Goal: Task Accomplishment & Management: Manage account settings

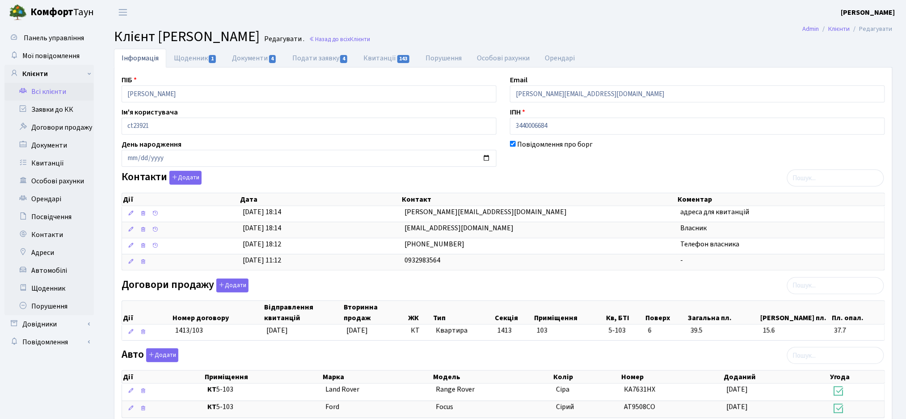
click at [38, 91] on link "Всі клієнти" at bounding box center [48, 92] width 89 height 18
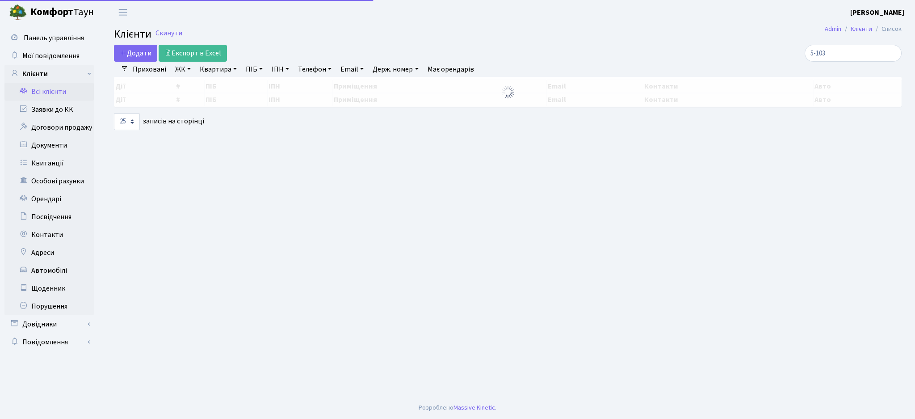
select select "25"
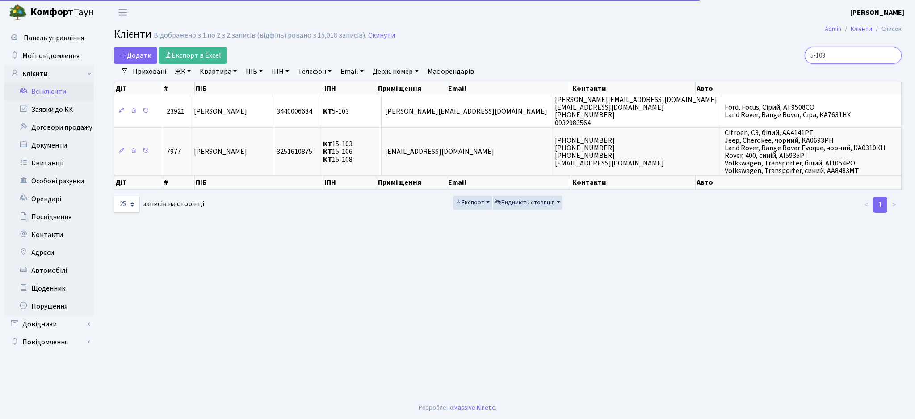
drag, startPoint x: 850, startPoint y: 53, endPoint x: 748, endPoint y: 57, distance: 101.5
click at [748, 57] on div "5-103" at bounding box center [775, 55] width 254 height 17
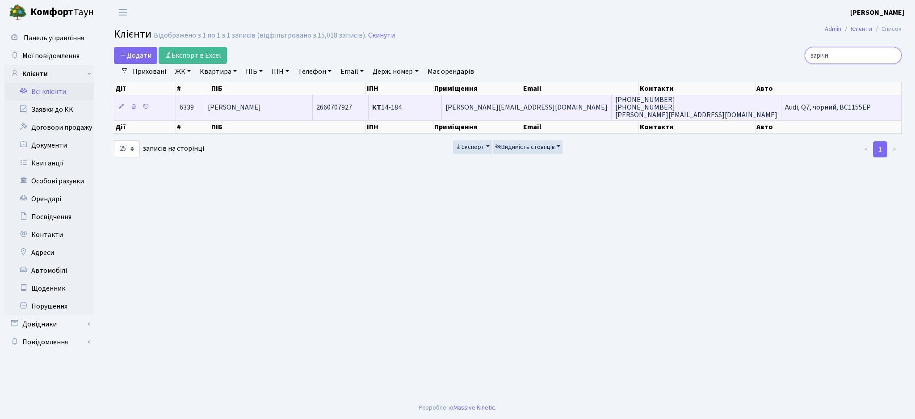
type input "зарічн"
click at [442, 110] on td "КТ 14-184" at bounding box center [406, 107] width 74 height 25
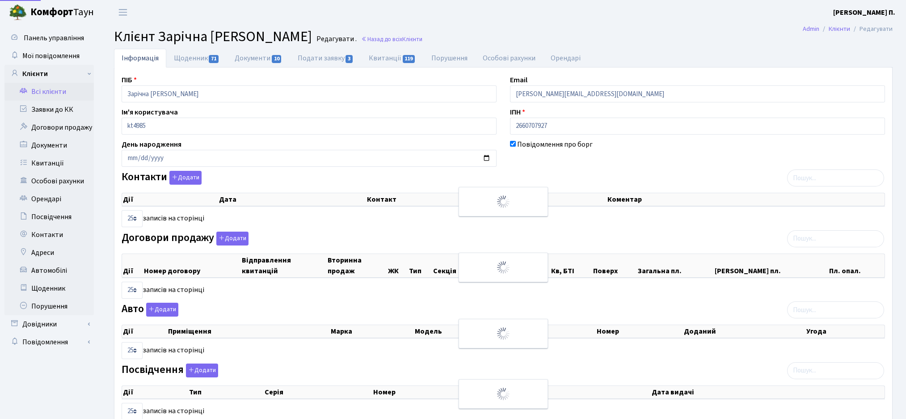
select select "25"
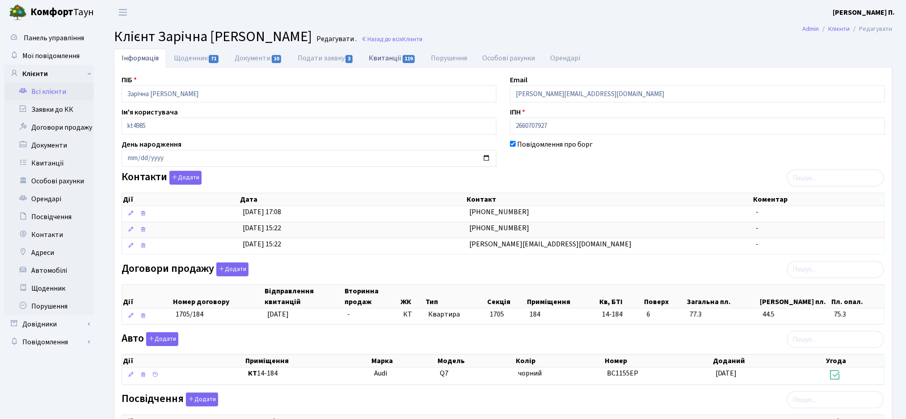
click at [388, 53] on link "Квитанції 119" at bounding box center [392, 58] width 62 height 18
select select "25"
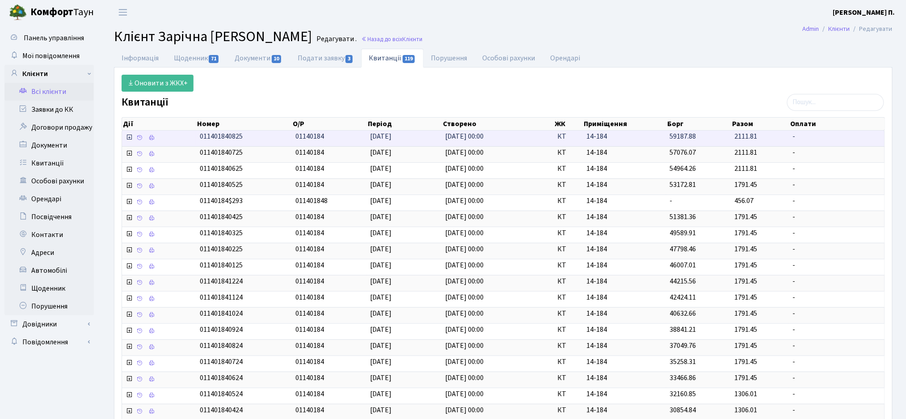
click at [126, 140] on icon at bounding box center [129, 137] width 7 height 7
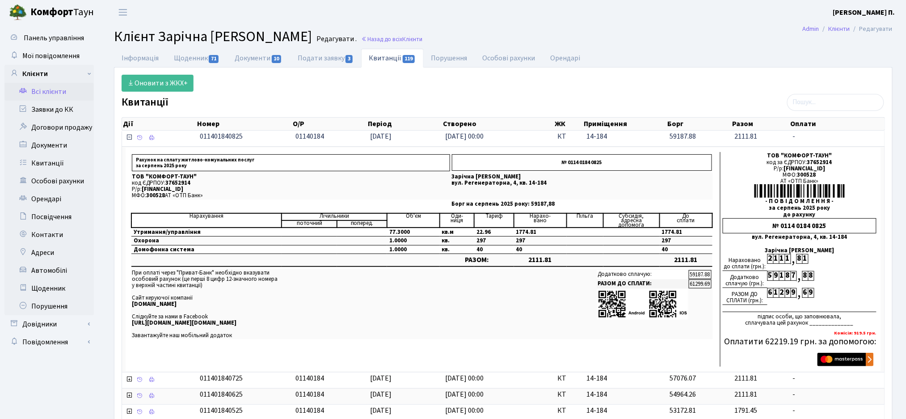
click at [129, 139] on icon at bounding box center [129, 137] width 7 height 7
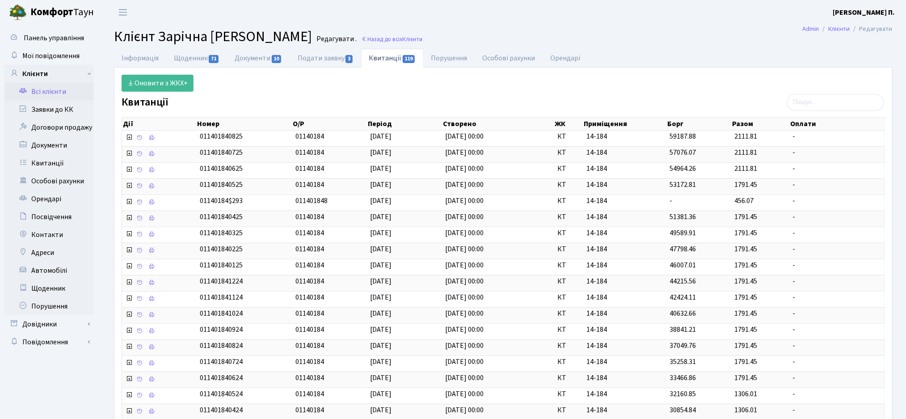
click at [468, 81] on div "Оновити з ЖКХ+" at bounding box center [503, 83] width 777 height 17
click at [136, 57] on link "Інформація" at bounding box center [140, 58] width 52 height 18
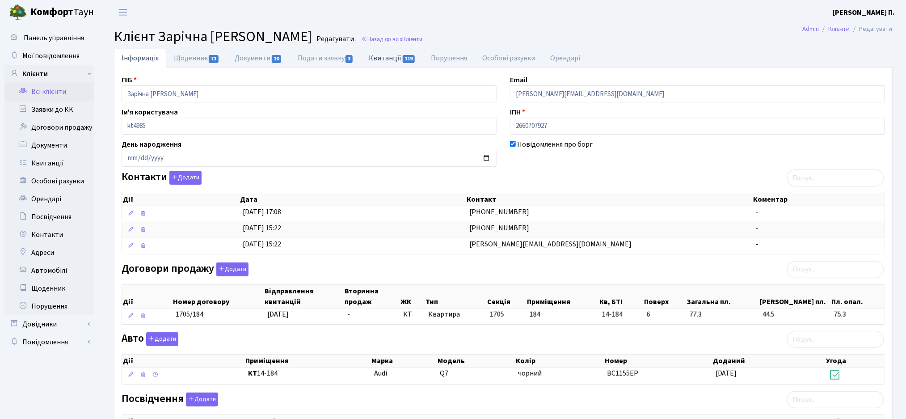
click at [383, 59] on link "Квитанції 119" at bounding box center [392, 58] width 62 height 18
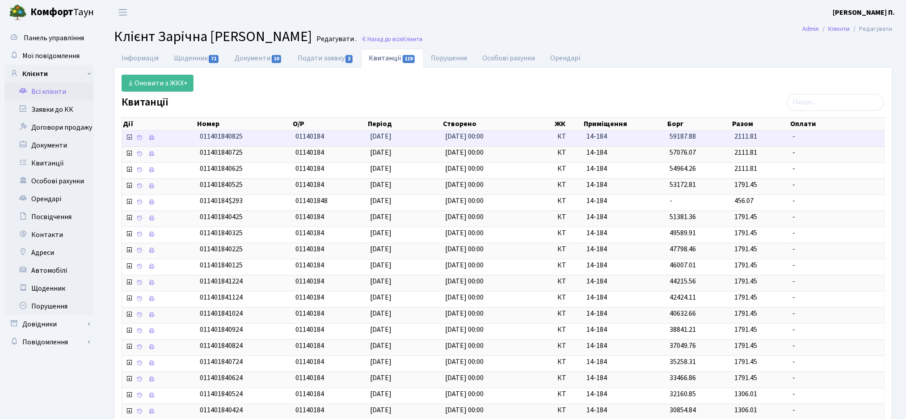
click at [130, 139] on icon at bounding box center [129, 137] width 7 height 7
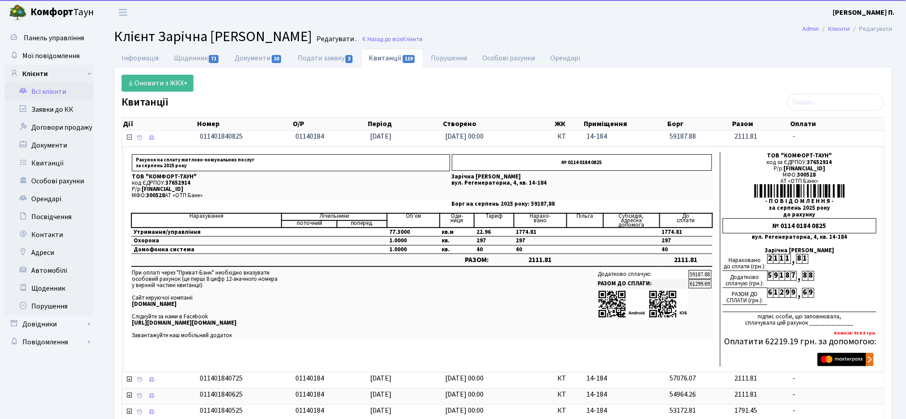
click at [130, 139] on icon at bounding box center [129, 137] width 7 height 7
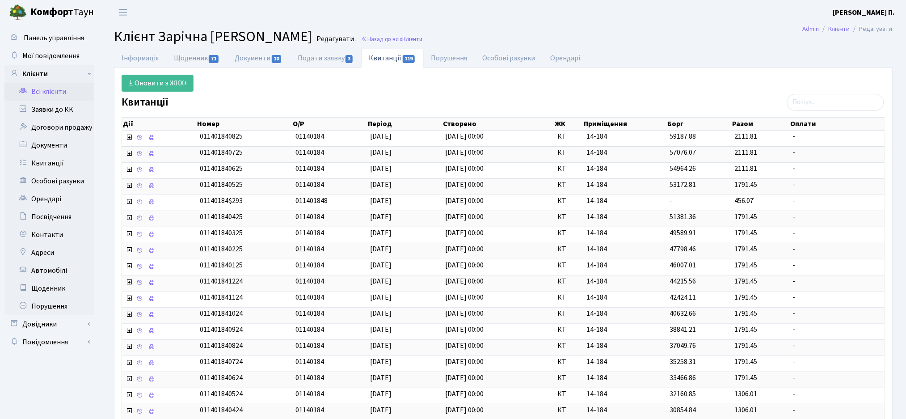
click at [299, 97] on div "Квитанції Дії Номер О/Р Період Створено ЖК Приміщення Борг Дії" at bounding box center [503, 325] width 777 height 458
click at [140, 57] on link "Інформація" at bounding box center [140, 58] width 52 height 18
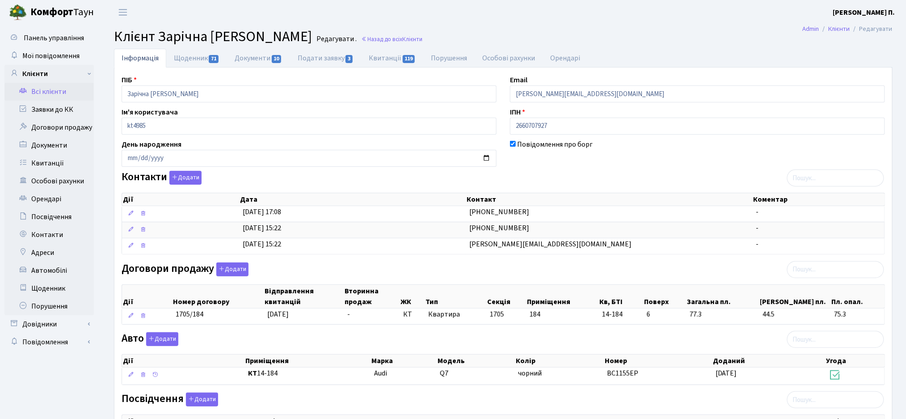
drag, startPoint x: 111, startPoint y: 34, endPoint x: 630, endPoint y: 176, distance: 537.4
click at [630, 176] on main "Admin Клієнти Редагувати Клієнт Зарічна Маріанна Йосифівна Редагувати . Назад д…" at bounding box center [503, 292] width 805 height 535
click at [630, 176] on div "Контакти Додати Дії Дата Контакт Коментар Дії Дата Контакт Коментар" at bounding box center [503, 214] width 777 height 87
click at [198, 53] on link "Щоденник 71" at bounding box center [196, 58] width 61 height 18
select select "25"
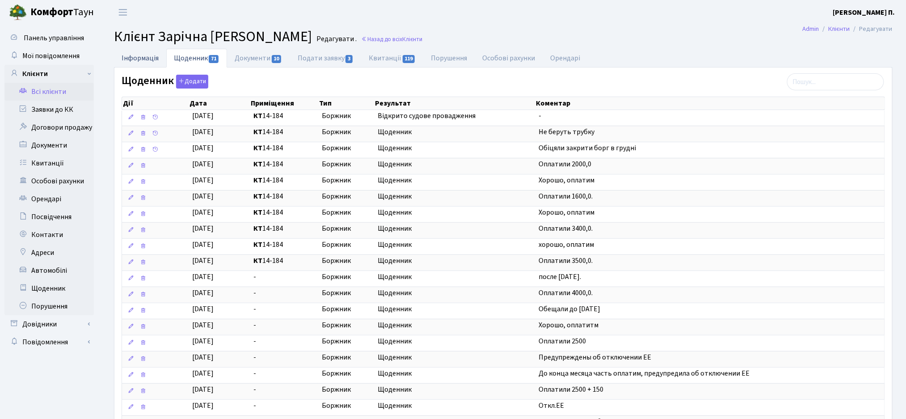
click at [154, 62] on link "Інформація" at bounding box center [140, 58] width 52 height 18
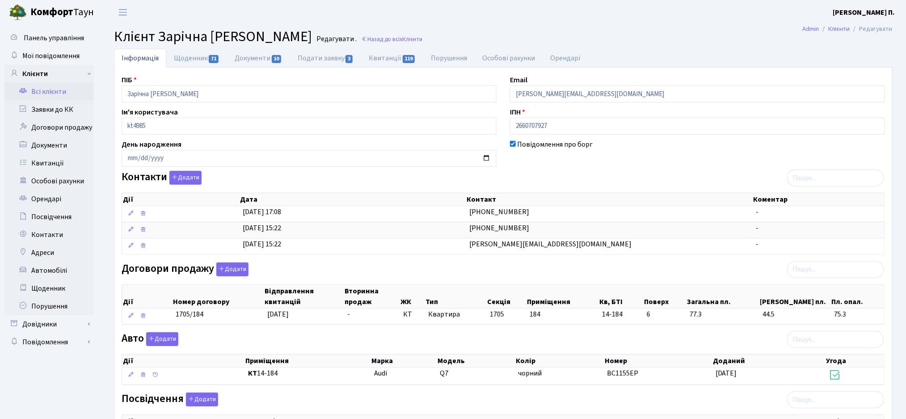
drag, startPoint x: 112, startPoint y: 27, endPoint x: 565, endPoint y: 191, distance: 481.9
click at [566, 193] on main "Admin Клієнти Редагувати Клієнт Зарічна Маріанна Йосифівна Редагувати . Назад д…" at bounding box center [503, 292] width 805 height 535
click at [556, 175] on div "Контакти Додати Дії Дата Контакт Коментар Дії Дата Контакт Коментар" at bounding box center [503, 214] width 777 height 87
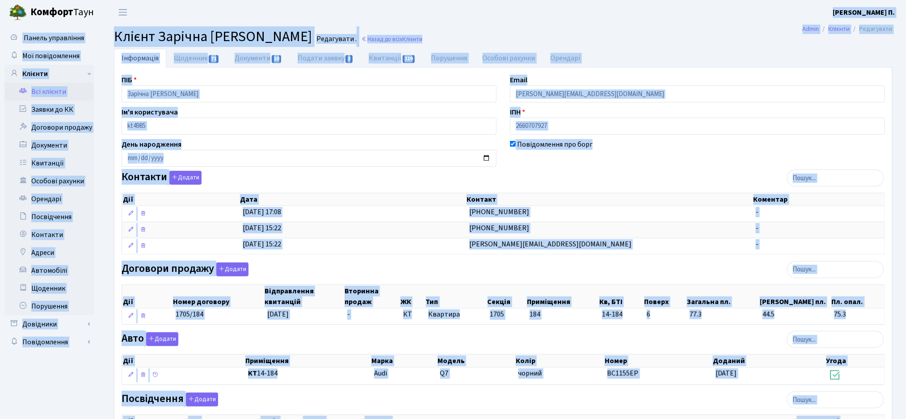
drag, startPoint x: 899, startPoint y: 390, endPoint x: 148, endPoint y: -4, distance: 847.9
click at [148, 0] on html "Комфорт Таун Жигун Є. П. Мій обліковий запис Вийти Панель управління Мої повідо…" at bounding box center [453, 291] width 906 height 582
click at [170, 36] on span "Клієнт Зарічна [PERSON_NAME]" at bounding box center [213, 36] width 198 height 21
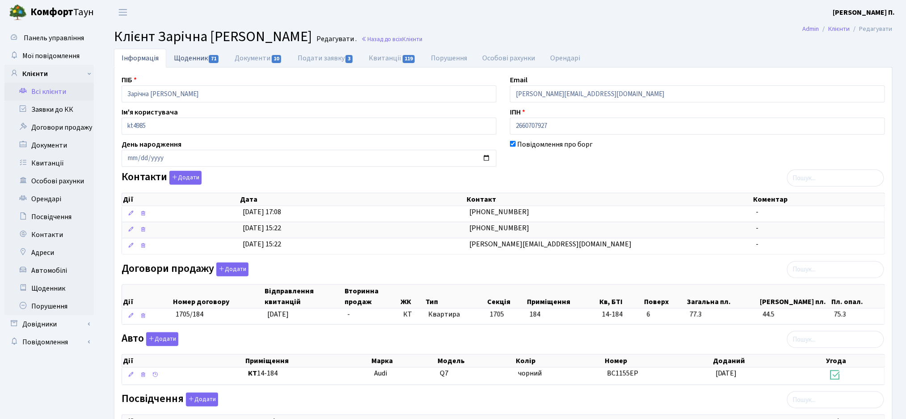
click at [202, 59] on link "Щоденник 71" at bounding box center [196, 58] width 61 height 18
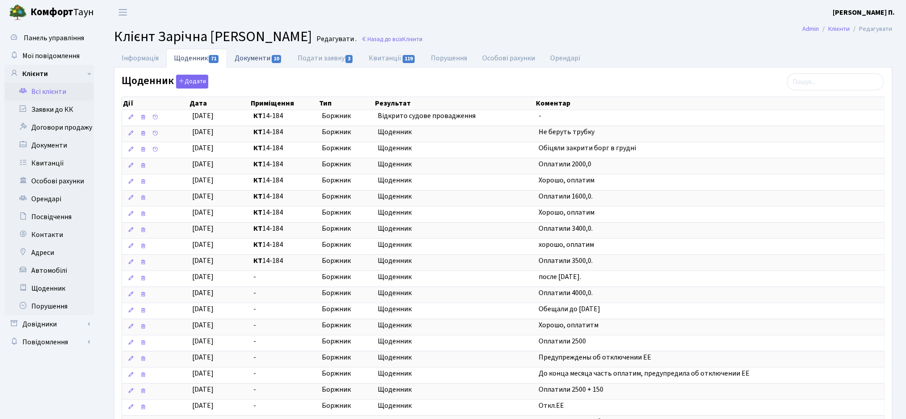
click at [258, 62] on link "Документи 10" at bounding box center [258, 58] width 63 height 18
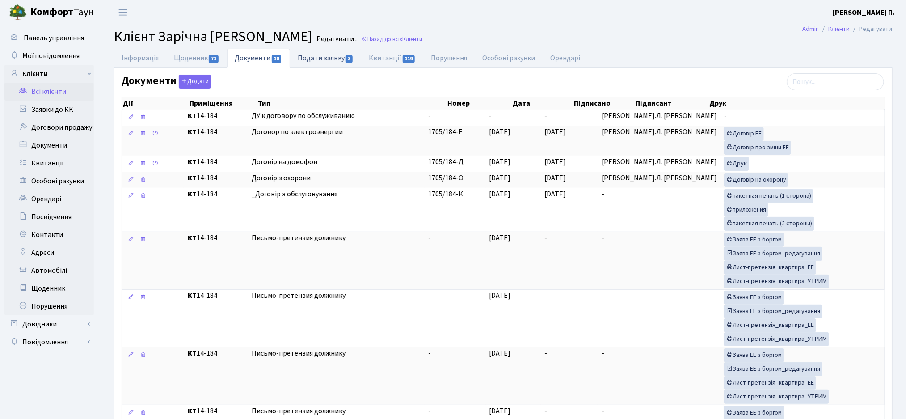
click at [311, 59] on link "Подати заявку 3" at bounding box center [325, 58] width 71 height 18
select select "25"
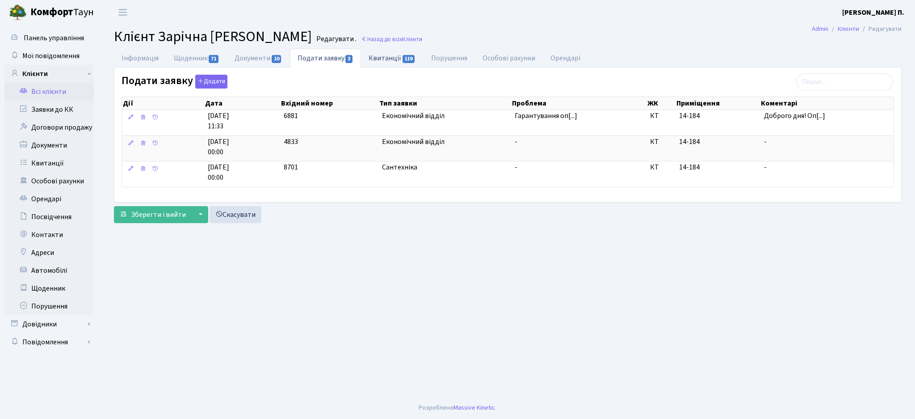
click at [406, 59] on span "119" at bounding box center [409, 59] width 13 height 8
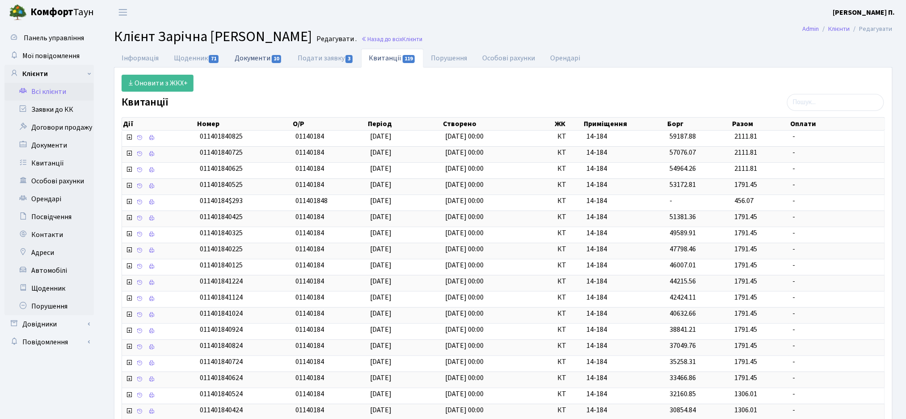
click at [257, 62] on link "Документи 10" at bounding box center [258, 58] width 63 height 18
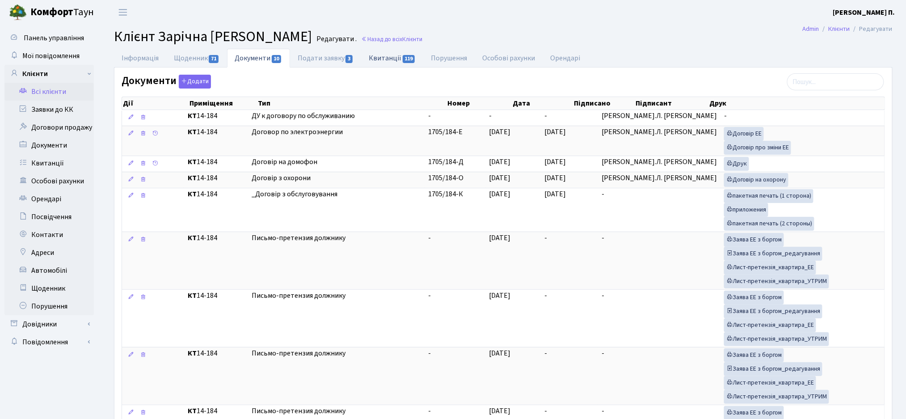
click at [380, 66] on link "Квитанції 119" at bounding box center [392, 58] width 62 height 18
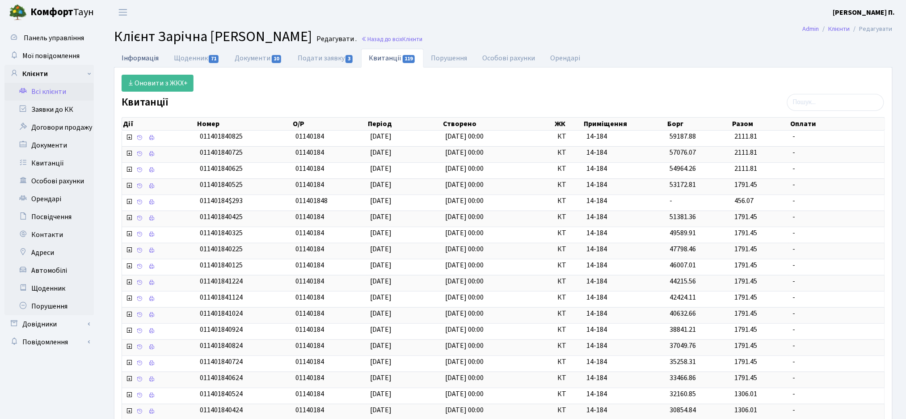
click at [135, 54] on link "Інформація" at bounding box center [140, 58] width 52 height 18
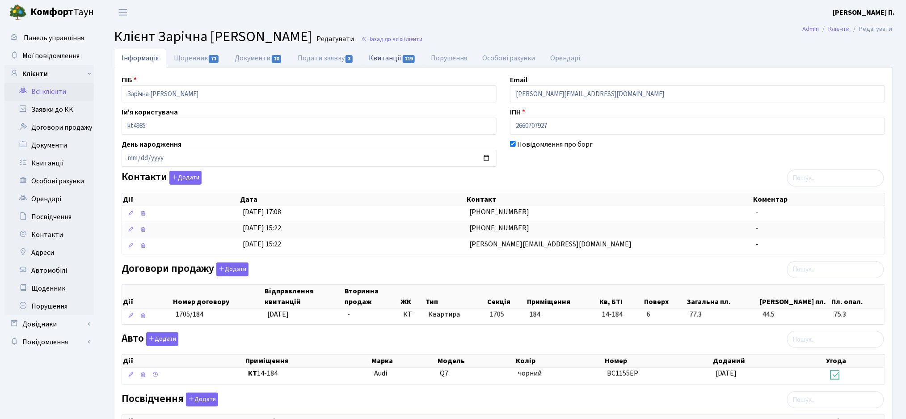
click at [395, 65] on link "Квитанції 119" at bounding box center [392, 58] width 62 height 18
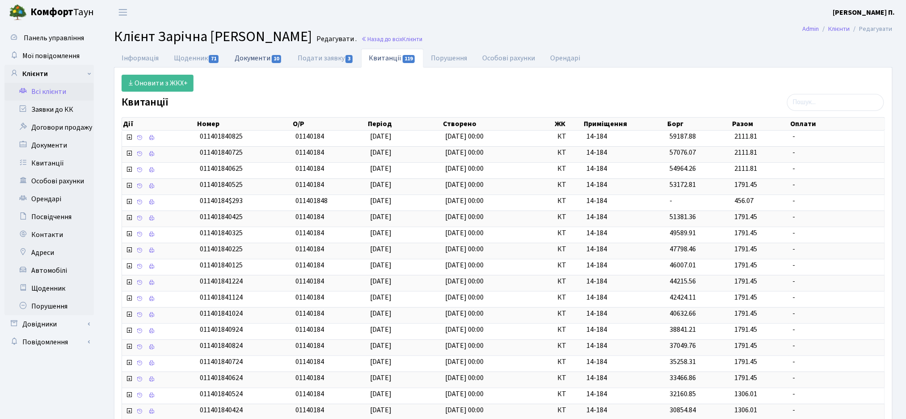
click at [272, 57] on link "Документи 10" at bounding box center [258, 58] width 63 height 18
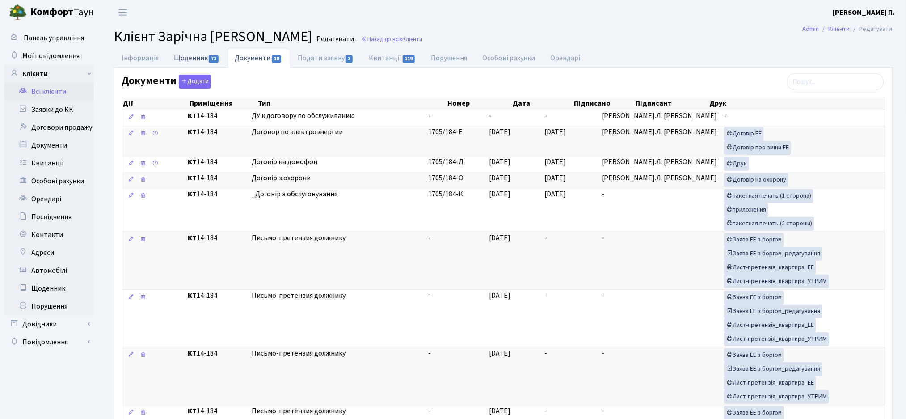
click at [176, 63] on link "Щоденник 71" at bounding box center [196, 58] width 61 height 18
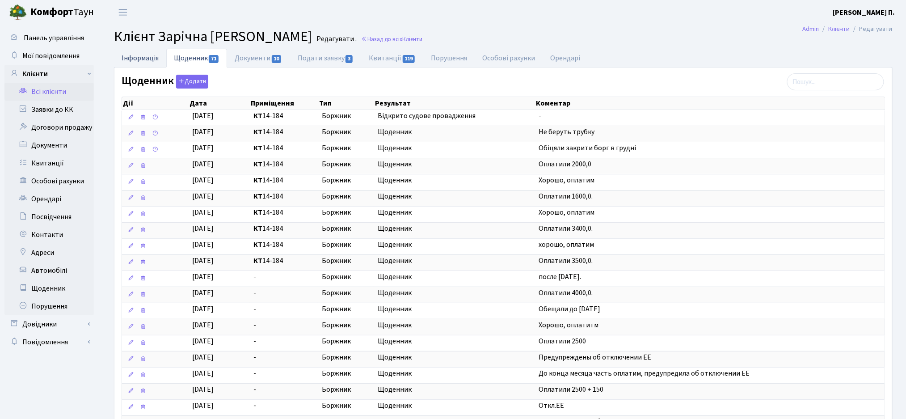
click at [140, 57] on link "Інформація" at bounding box center [140, 58] width 52 height 18
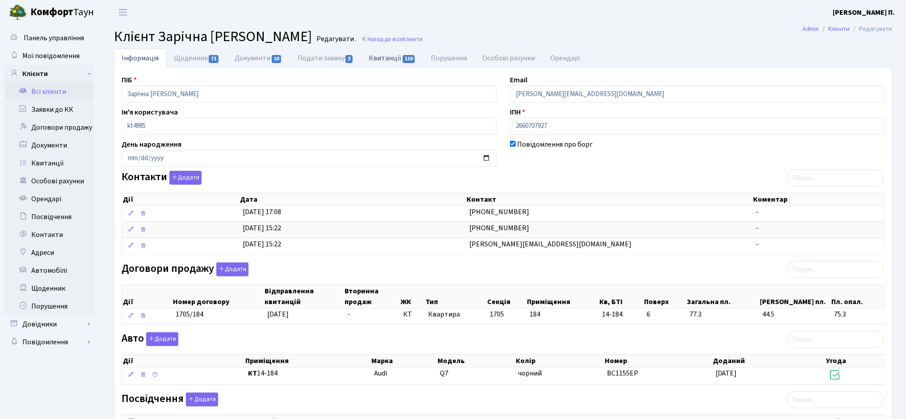
click at [382, 60] on link "Квитанції 119" at bounding box center [392, 58] width 62 height 18
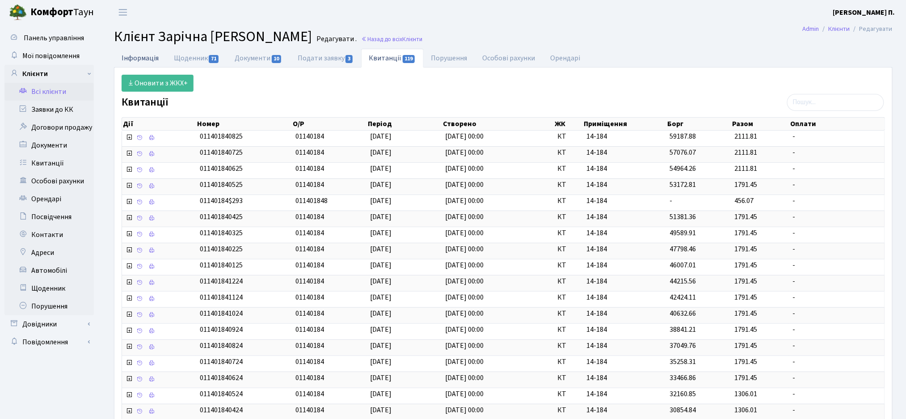
click at [151, 56] on link "Інформація" at bounding box center [140, 58] width 52 height 18
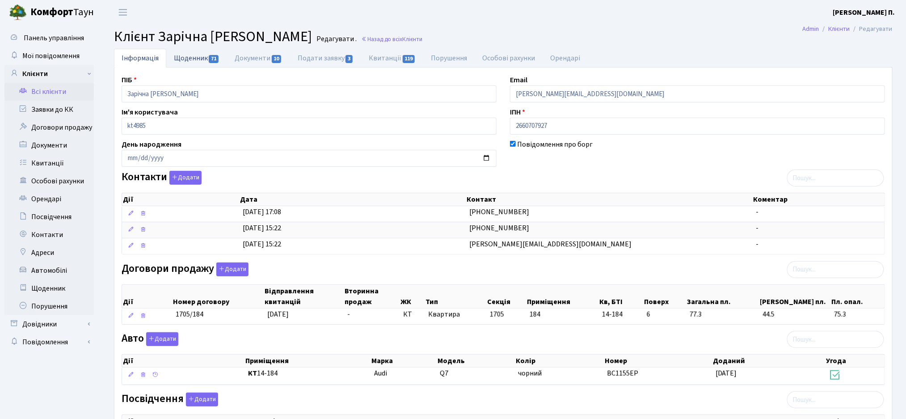
click at [179, 55] on link "Щоденник 71" at bounding box center [196, 58] width 61 height 18
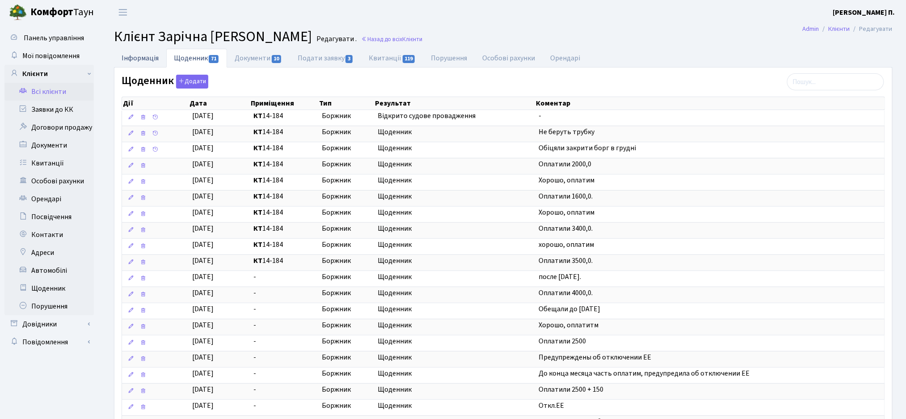
click at [138, 59] on link "Інформація" at bounding box center [140, 58] width 52 height 18
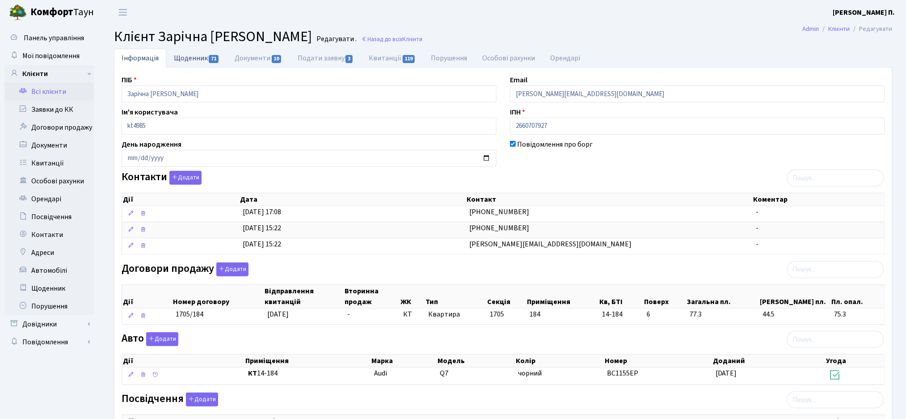
click at [188, 61] on link "Щоденник 71" at bounding box center [196, 58] width 61 height 18
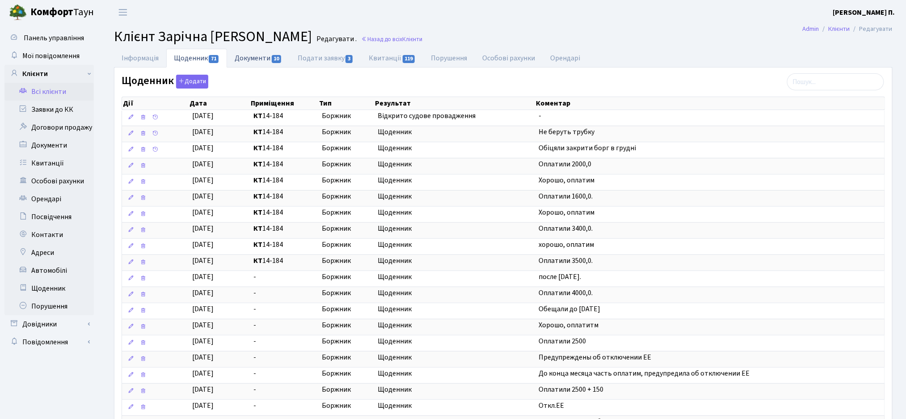
click at [251, 56] on link "Документи 10" at bounding box center [258, 58] width 63 height 18
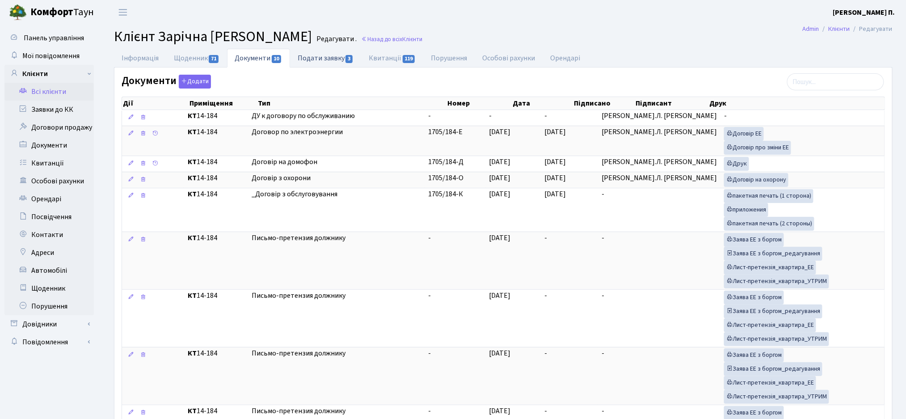
click at [310, 61] on link "Подати заявку 3" at bounding box center [325, 58] width 71 height 18
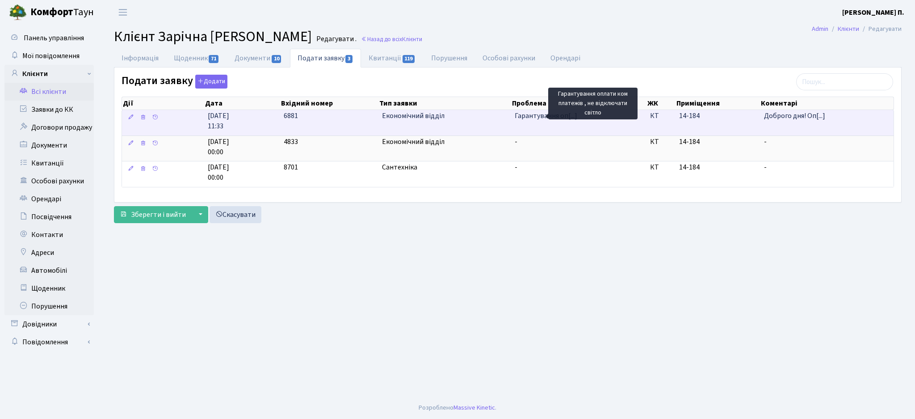
click at [540, 117] on span "Гарантування оп[...]" at bounding box center [546, 116] width 63 height 10
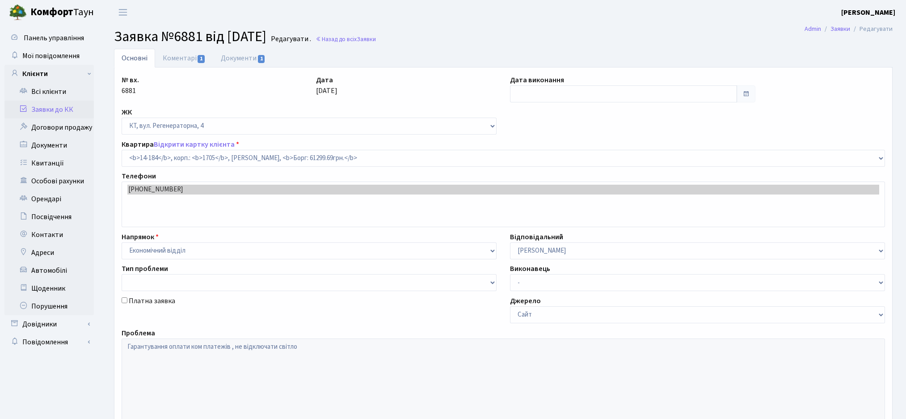
select select "7561"
type input "09.10.2023"
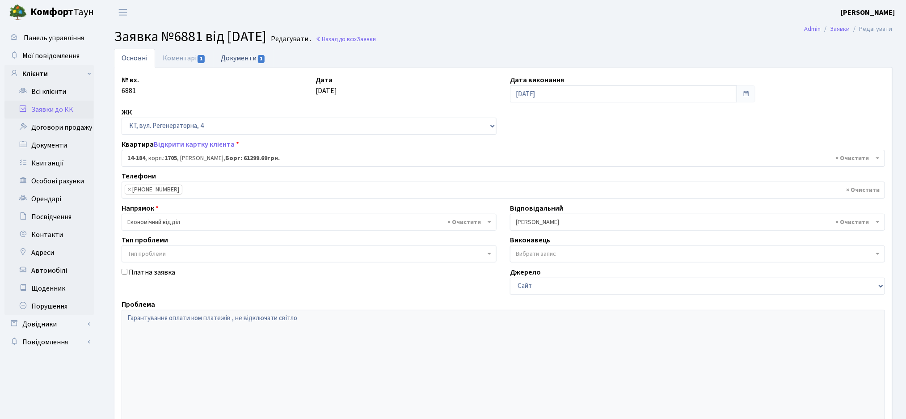
click at [230, 59] on link "Документи 1" at bounding box center [243, 58] width 60 height 18
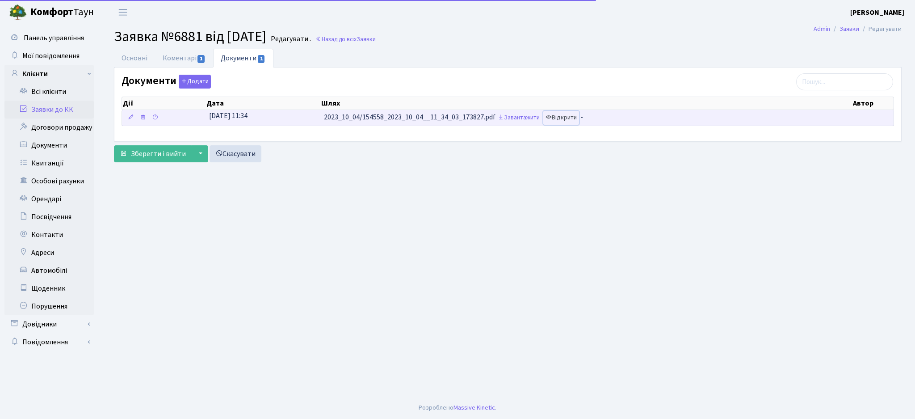
click at [572, 120] on link "Відкрити" at bounding box center [561, 118] width 36 height 14
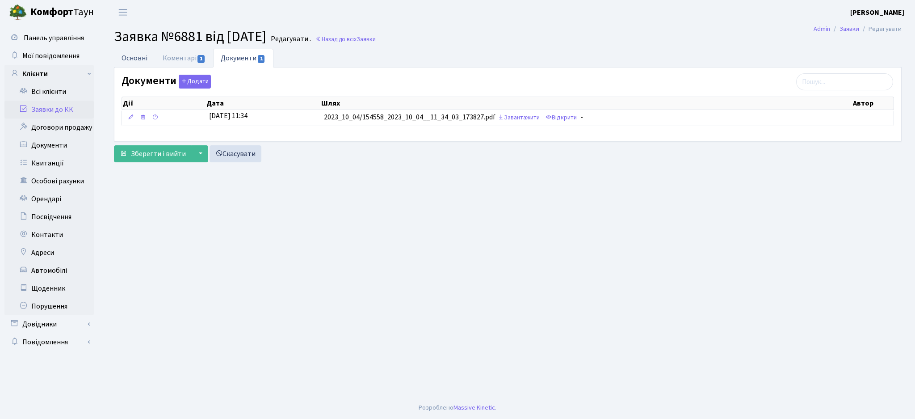
click at [141, 60] on link "Основні" at bounding box center [134, 58] width 41 height 18
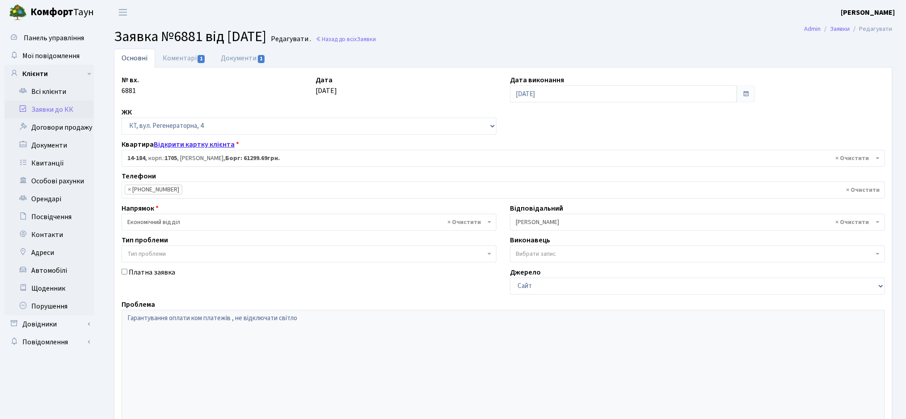
click at [212, 144] on link "Відкрити картку клієнта" at bounding box center [194, 144] width 81 height 10
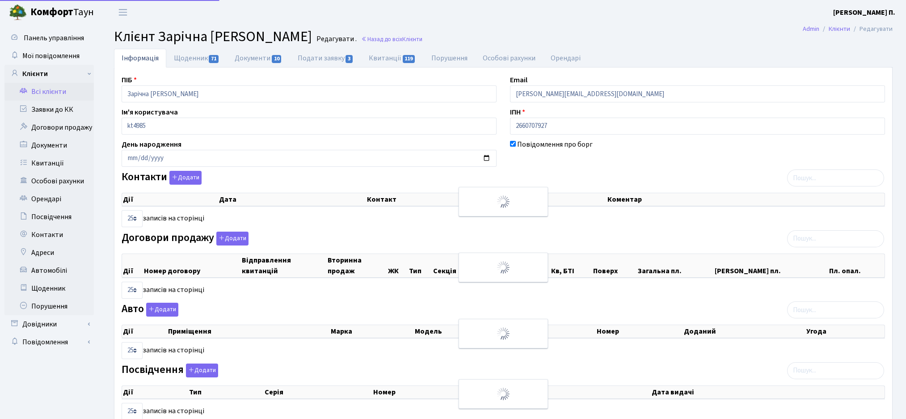
select select "25"
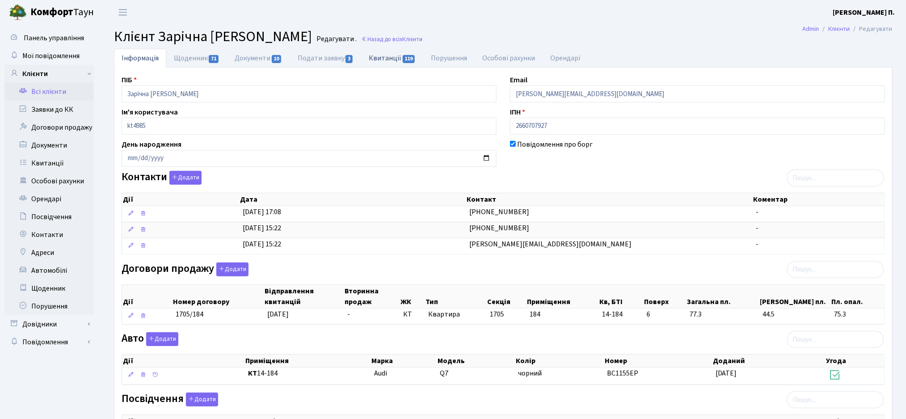
click at [376, 60] on link "Квитанції 119" at bounding box center [392, 58] width 62 height 18
select select "25"
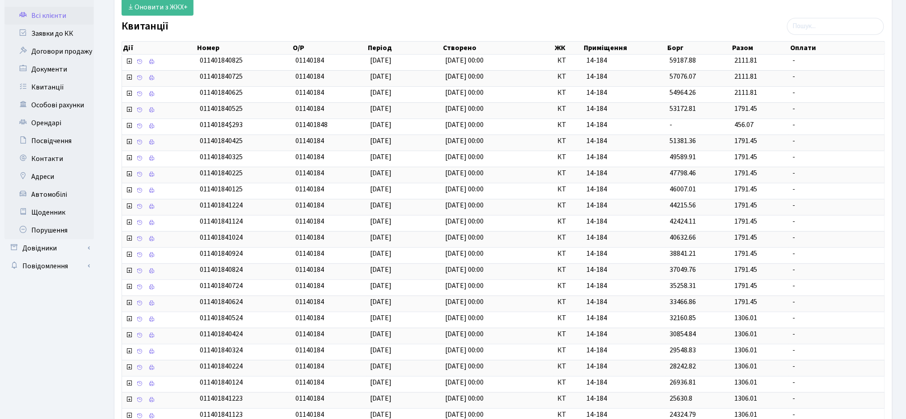
scroll to position [197, 0]
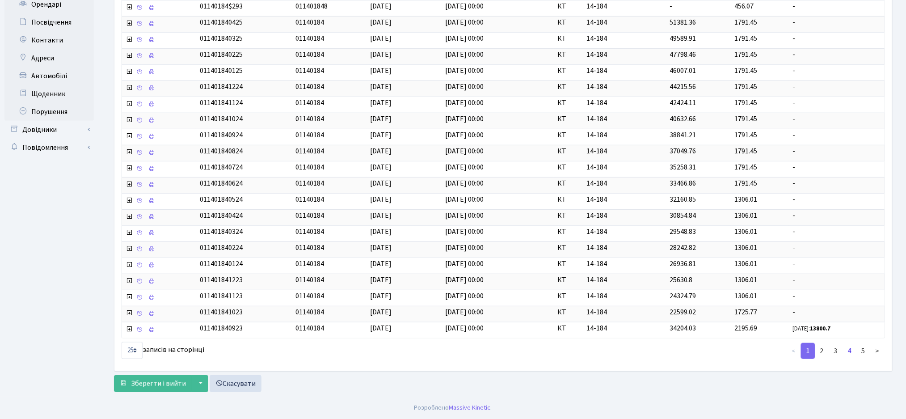
click at [854, 354] on link "4" at bounding box center [849, 351] width 14 height 16
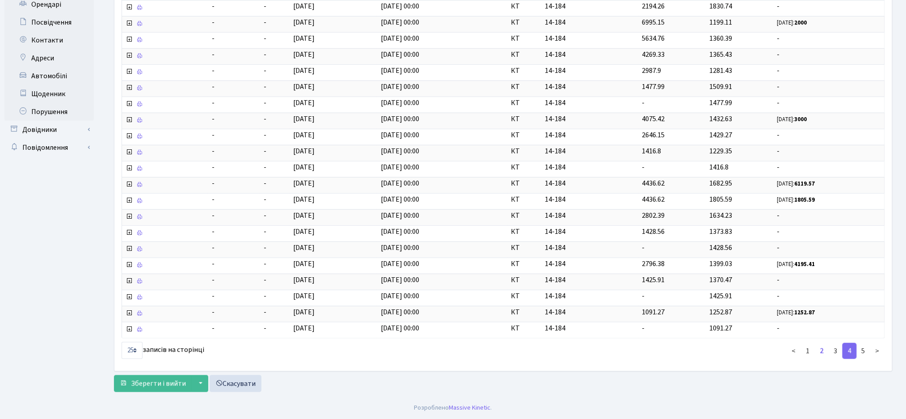
click at [819, 353] on link "2" at bounding box center [822, 351] width 14 height 16
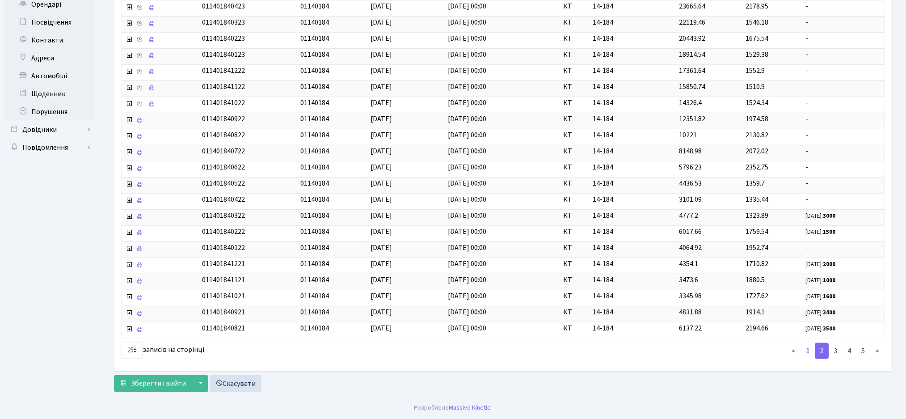
click at [806, 352] on link "1" at bounding box center [808, 351] width 14 height 16
